Goal: Task Accomplishment & Management: Use online tool/utility

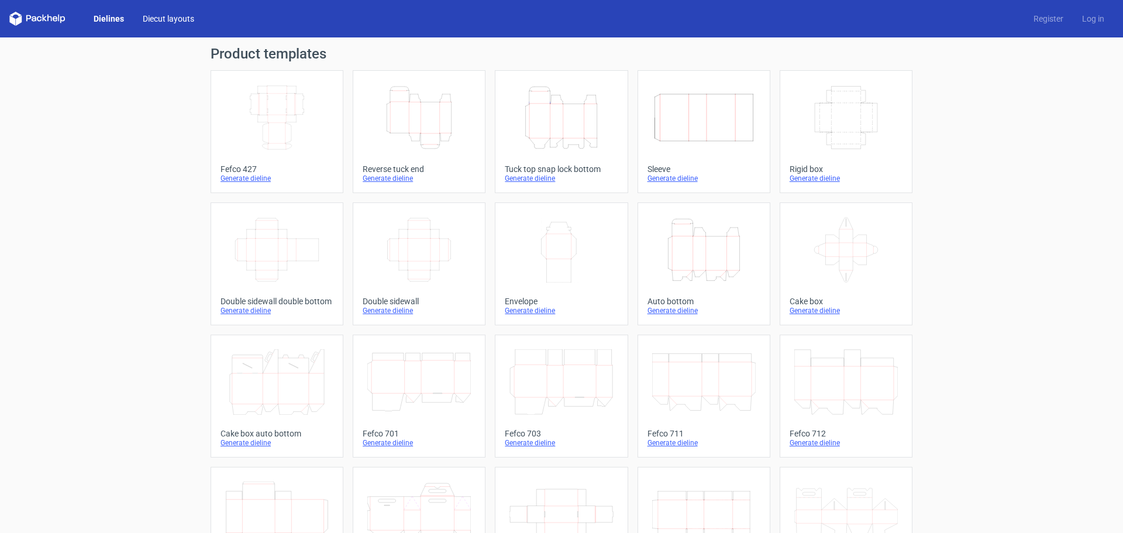
click at [173, 17] on link "Diecut layouts" at bounding box center [168, 19] width 70 height 12
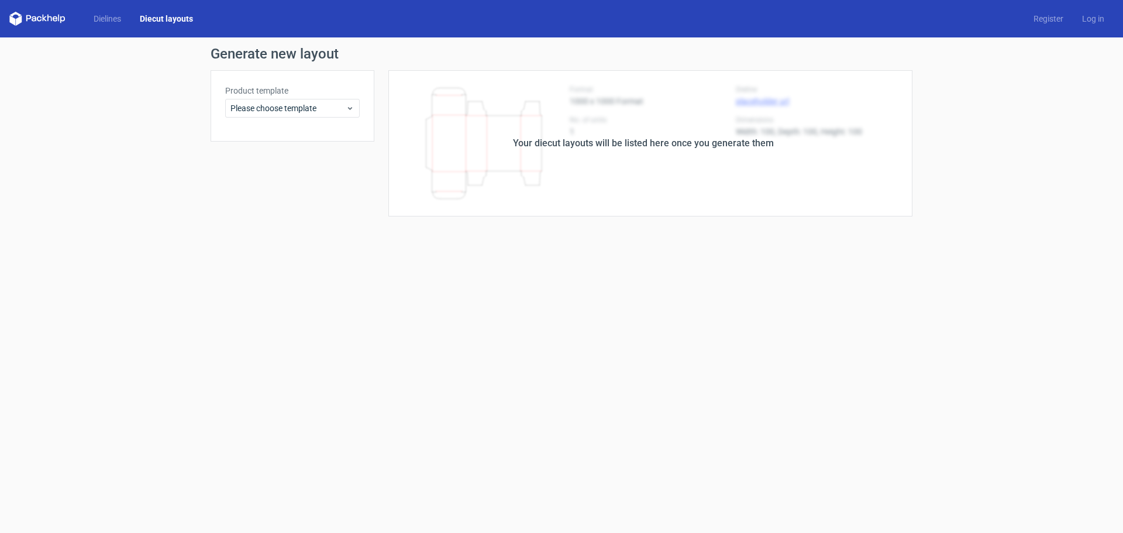
click at [109, 26] on div "Dielines Diecut layouts Register Log in" at bounding box center [561, 18] width 1123 height 37
click at [108, 18] on link "Dielines" at bounding box center [107, 19] width 46 height 12
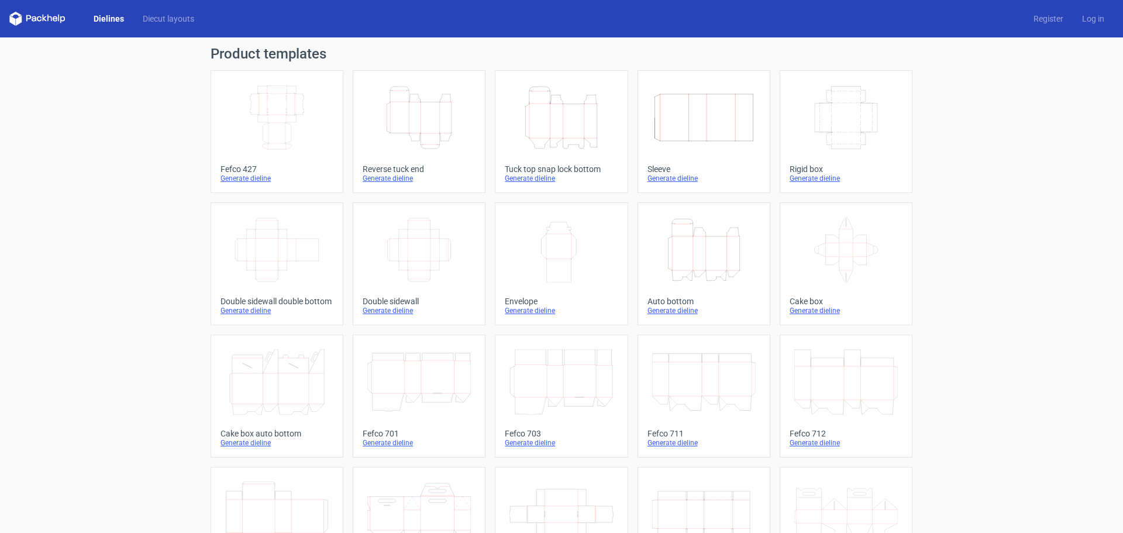
click at [411, 131] on icon "Height Depth Width" at bounding box center [419, 118] width 104 height 66
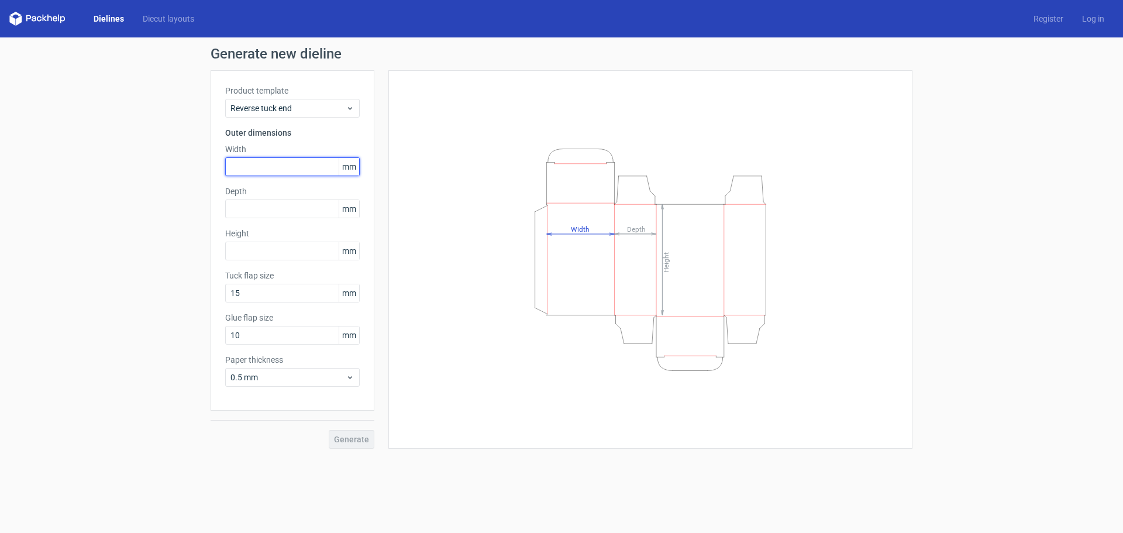
click at [242, 164] on input "text" at bounding box center [292, 166] width 135 height 19
click at [242, 176] on div "Product template Reverse tuck end Outer dimensions Width mm Depth mm Height [PE…" at bounding box center [293, 240] width 164 height 340
click at [243, 169] on input "text" at bounding box center [292, 166] width 135 height 19
drag, startPoint x: 247, startPoint y: 164, endPoint x: 211, endPoint y: 164, distance: 35.7
click at [211, 164] on div "Product template Reverse tuck end Outer dimensions Width 238 mm Depth mm Height…" at bounding box center [293, 240] width 164 height 340
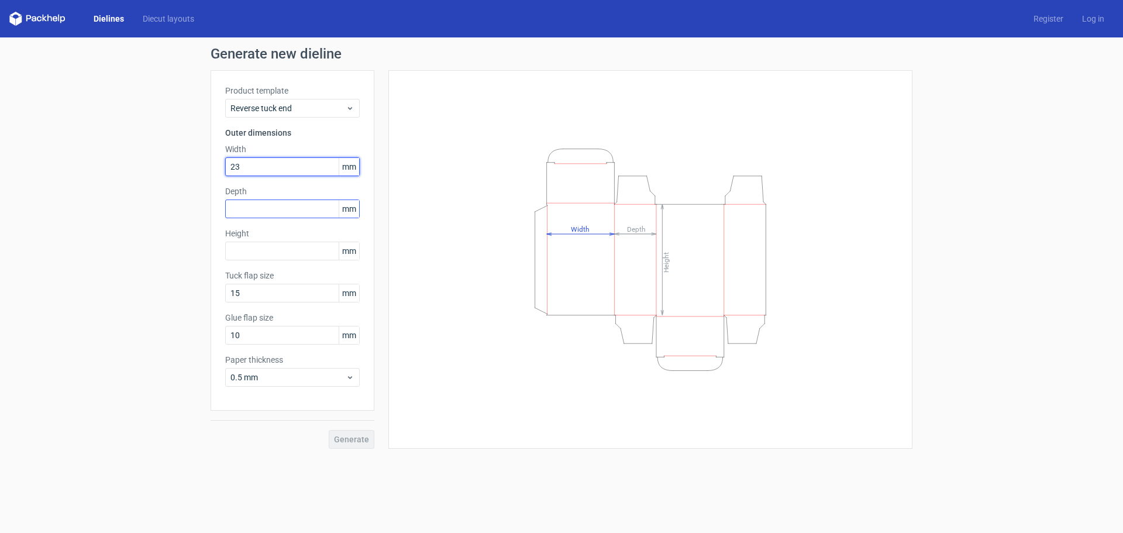
type input "23"
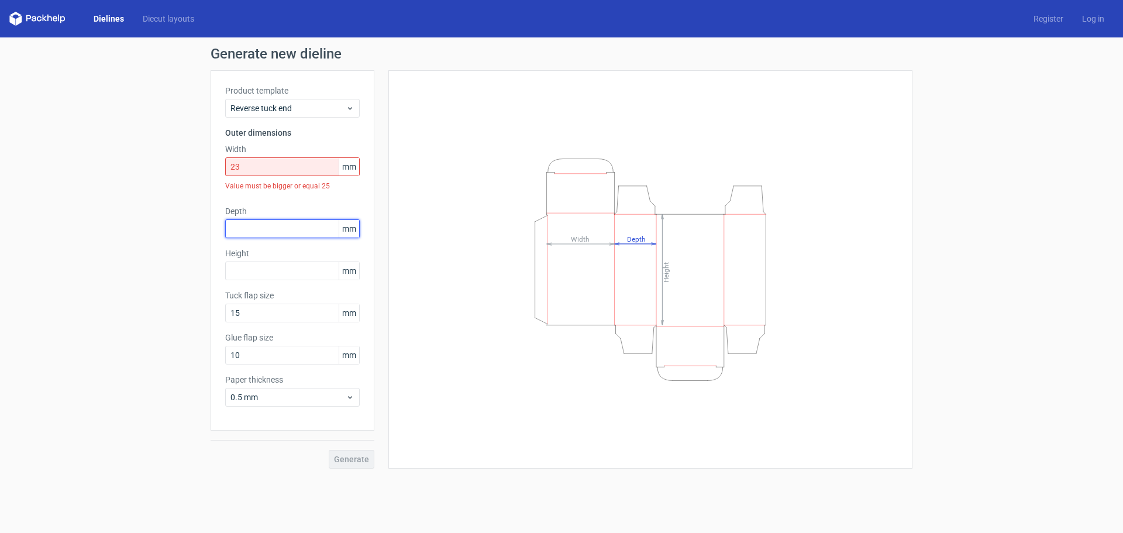
click at [244, 213] on div "Depth mm" at bounding box center [292, 221] width 135 height 33
